Goal: Contribute content

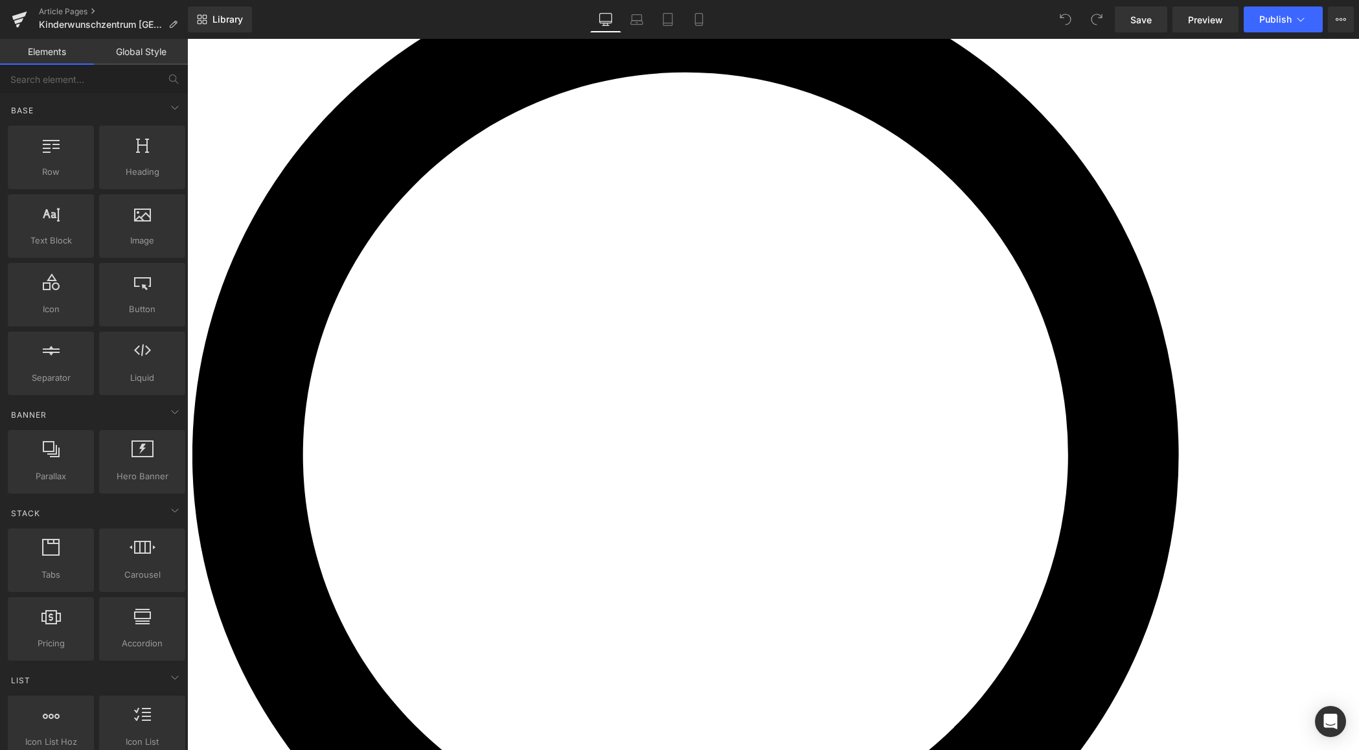
scroll to position [128, 0]
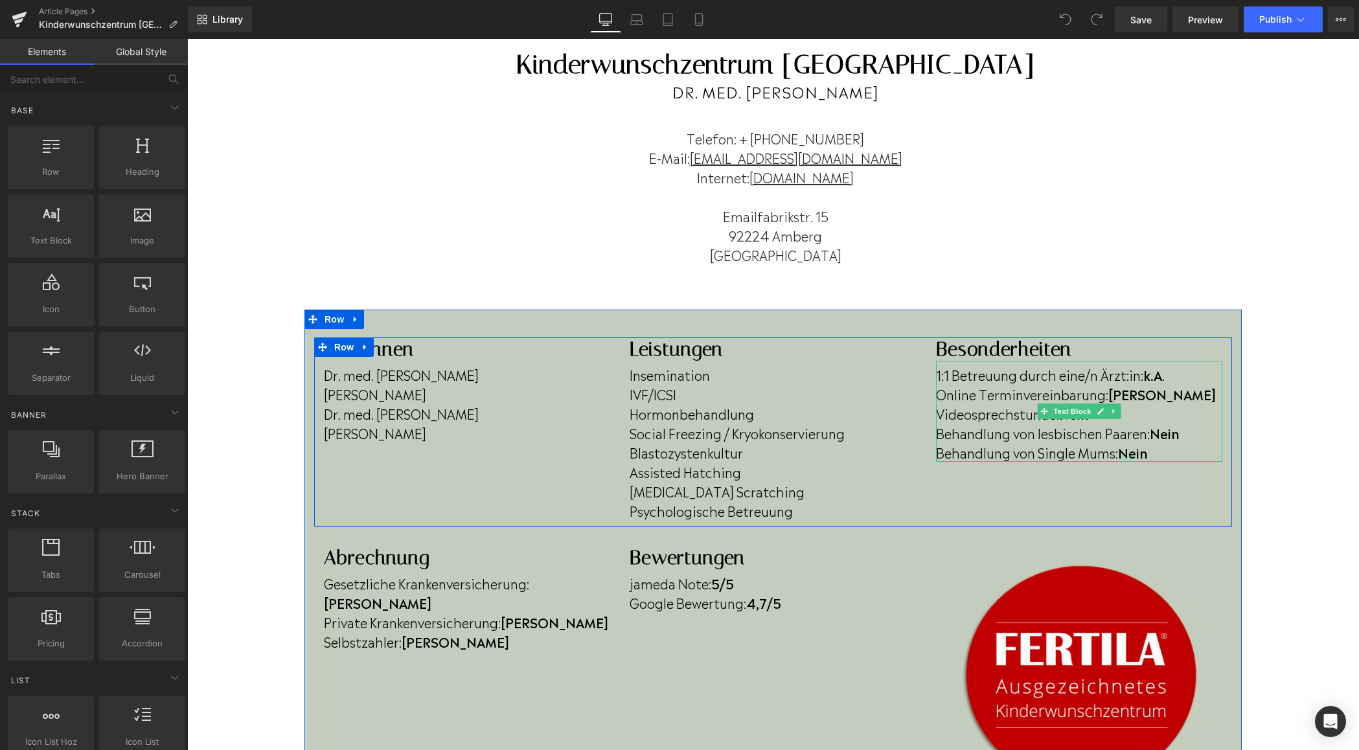
click at [1073, 423] on p "Behandlung von lesbischen Paaren: Nein" at bounding box center [1079, 432] width 286 height 19
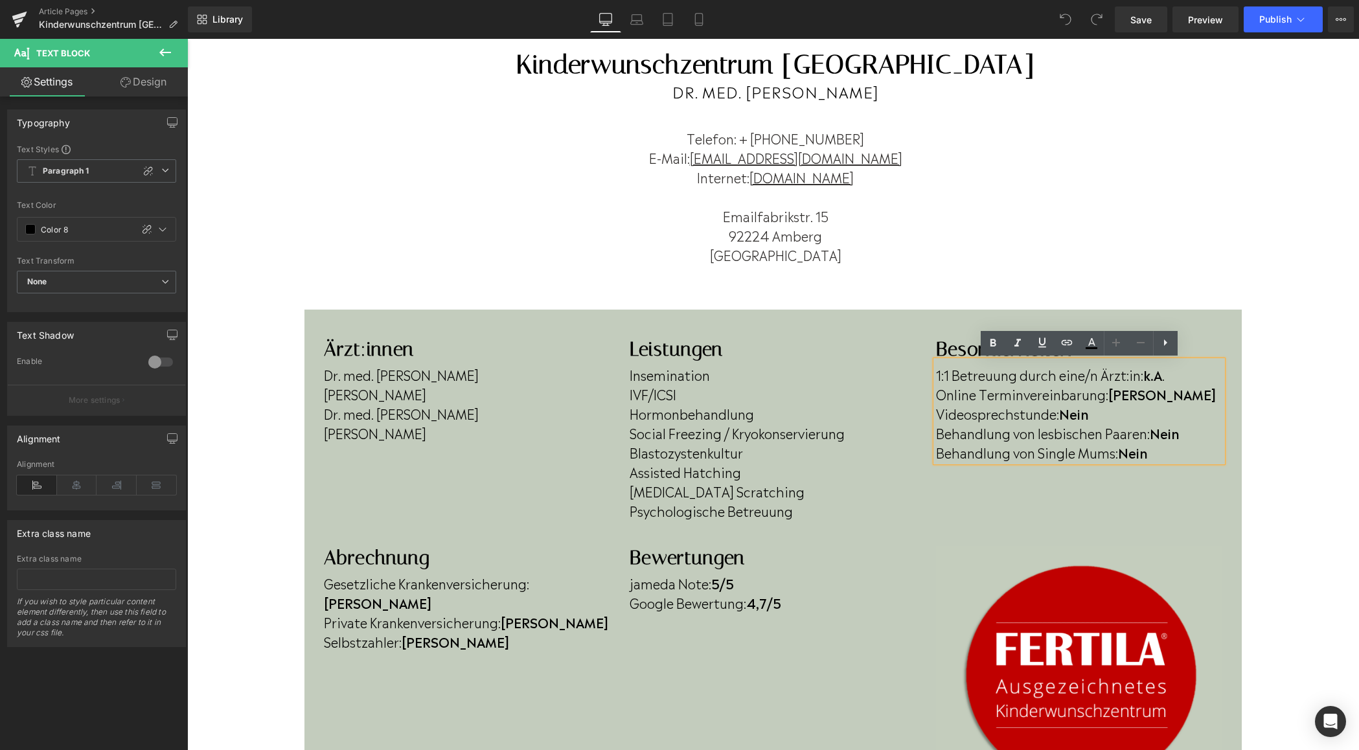
click at [1082, 413] on b "Nein" at bounding box center [1074, 413] width 30 height 19
click at [1095, 413] on p "Videosprechstunde: Nein" at bounding box center [1079, 413] width 286 height 19
click at [1195, 432] on p "Behandlung von lesbischen Paaren: Nein" at bounding box center [1079, 432] width 286 height 19
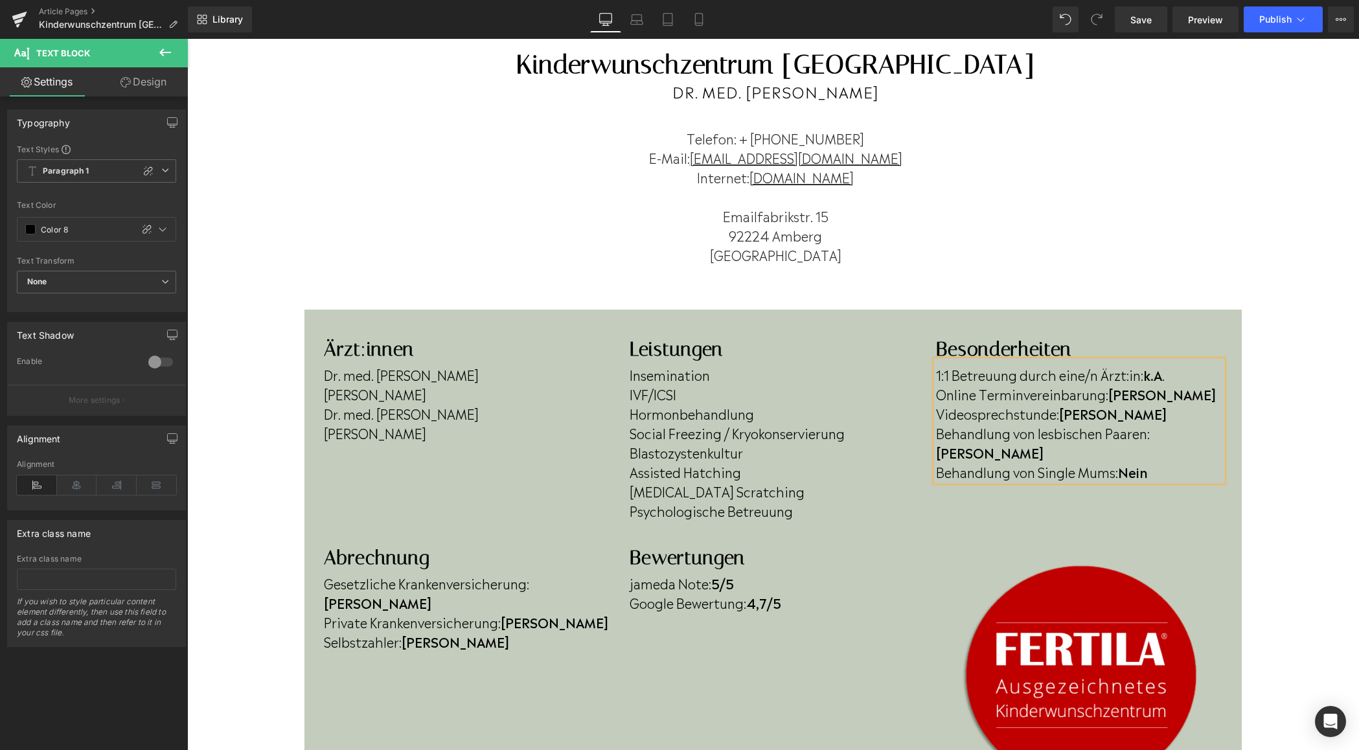
click at [1159, 462] on p "Behandlung von Single Mums: Nein" at bounding box center [1079, 471] width 286 height 19
click at [1268, 23] on span "Publish" at bounding box center [1275, 19] width 32 height 10
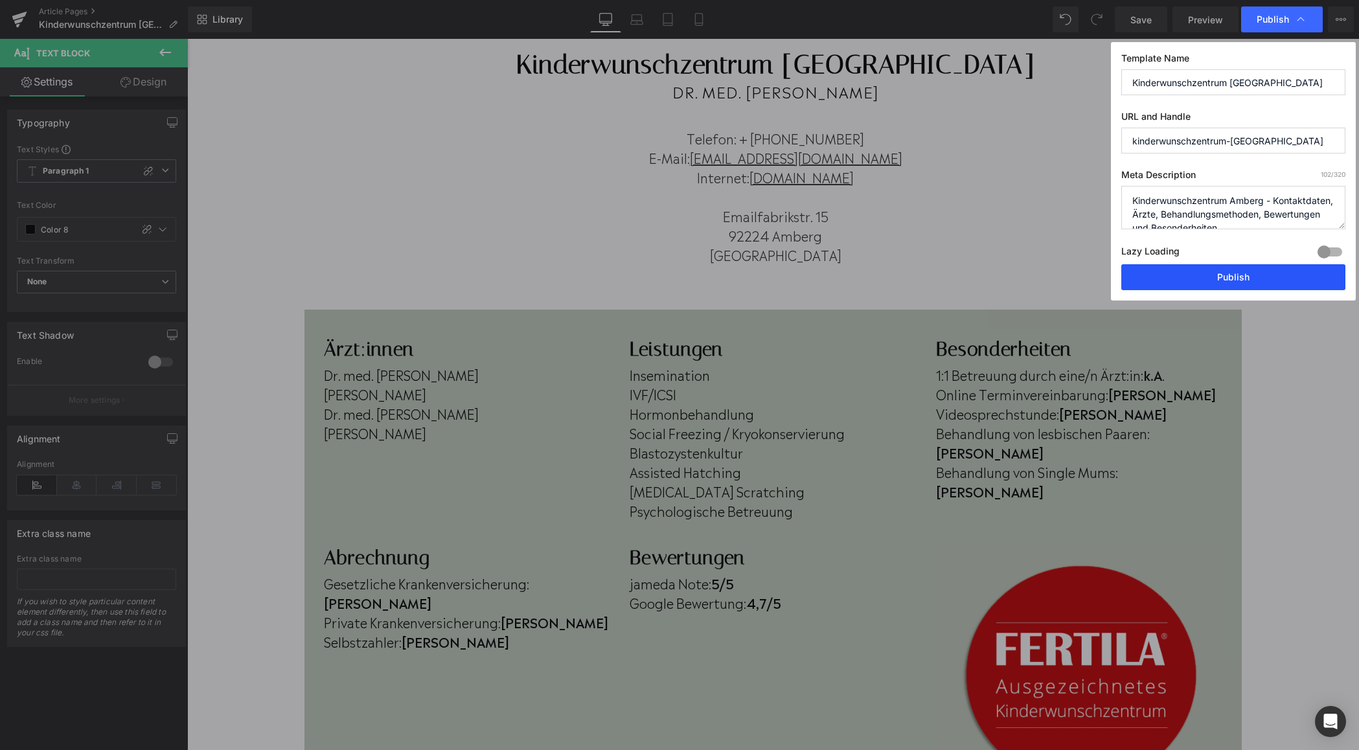
click at [1227, 279] on button "Publish" at bounding box center [1233, 277] width 224 height 26
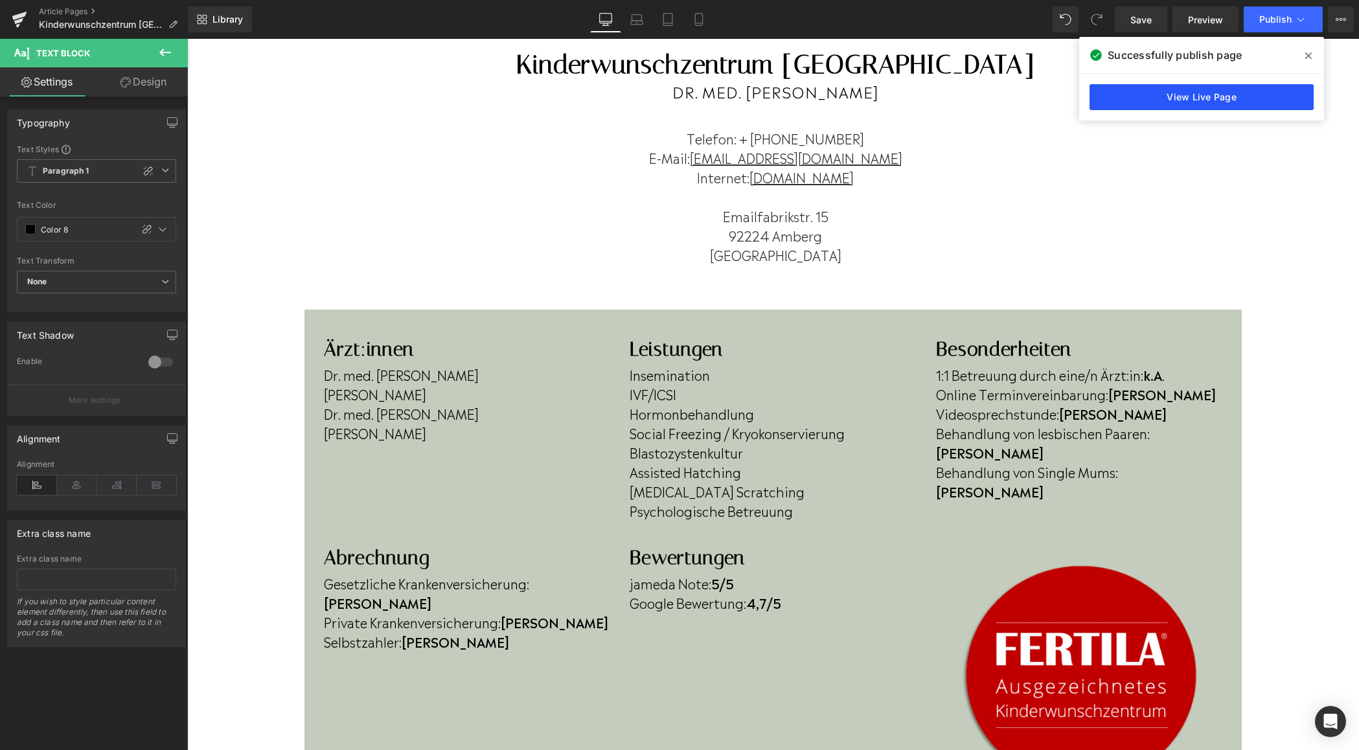
click at [1209, 95] on link "View Live Page" at bounding box center [1201, 97] width 224 height 26
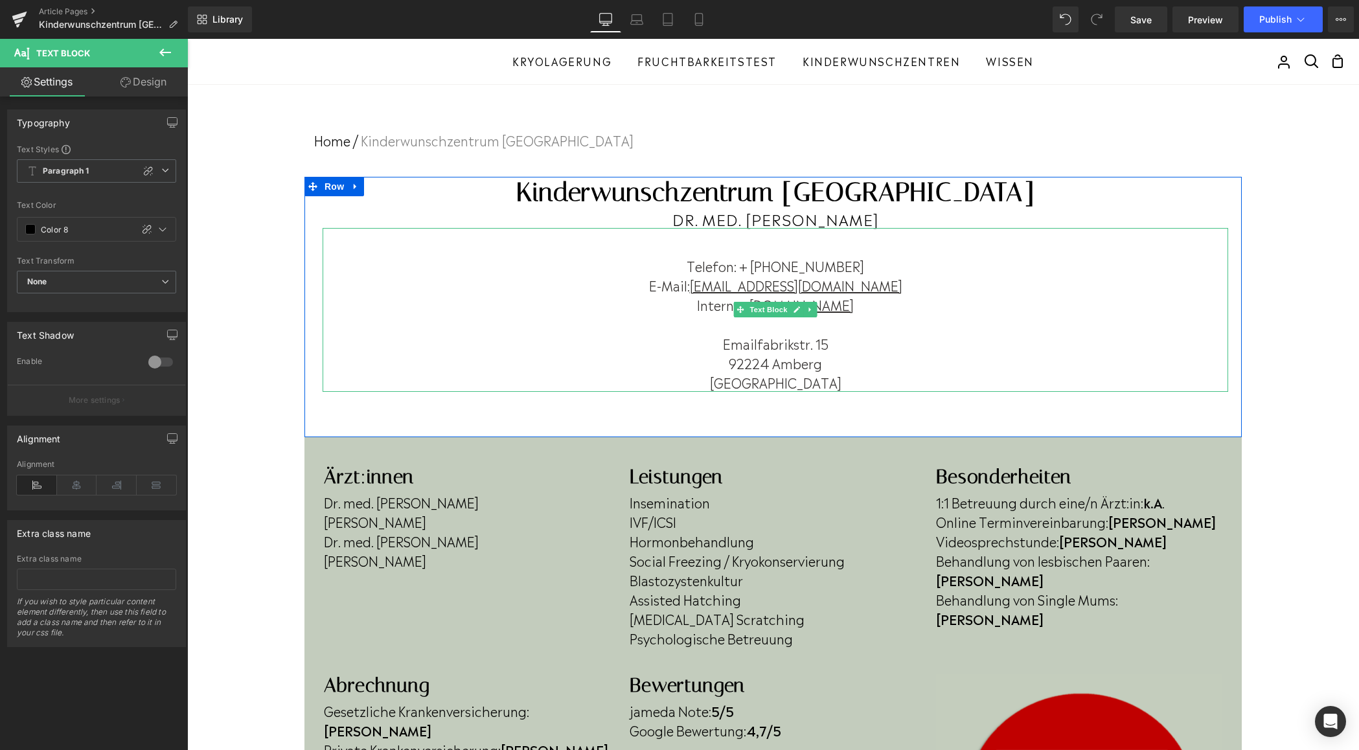
click at [457, 316] on p at bounding box center [776, 323] width 906 height 19
